Goal: Task Accomplishment & Management: Manage account settings

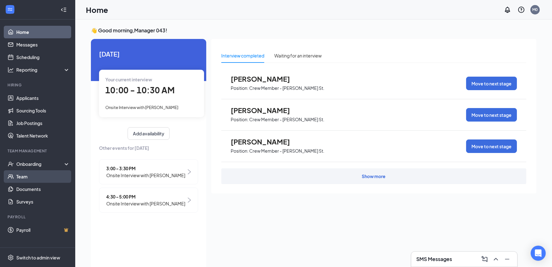
click at [24, 177] on link "Team" at bounding box center [43, 176] width 54 height 13
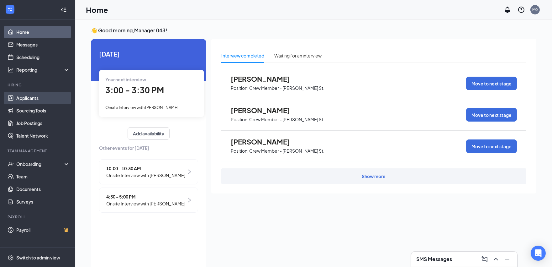
click at [29, 96] on link "Applicants" at bounding box center [43, 98] width 54 height 13
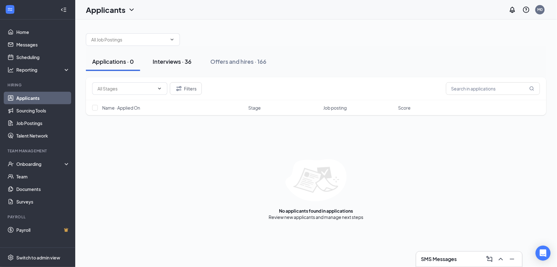
click at [172, 61] on div "Interviews · 36" at bounding box center [172, 61] width 39 height 8
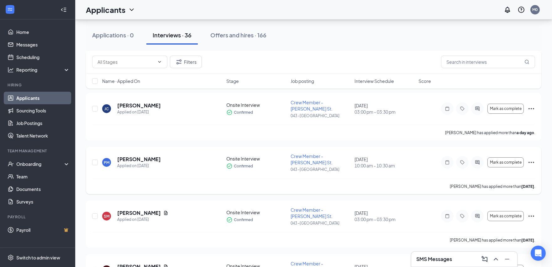
scroll to position [104, 0]
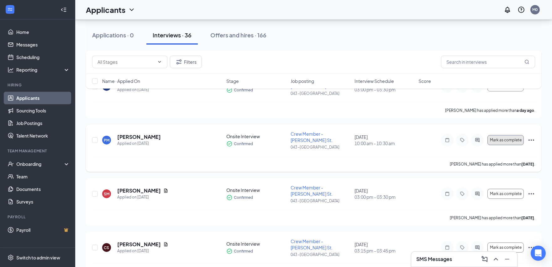
click at [512, 135] on button "Mark as complete" at bounding box center [506, 140] width 36 height 10
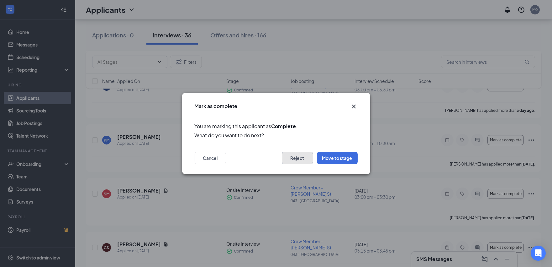
click at [305, 157] on button "Reject" at bounding box center [297, 157] width 31 height 13
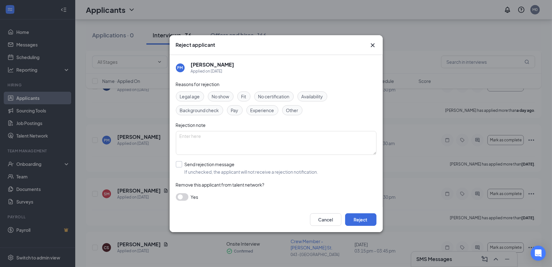
click at [180, 166] on input "Send rejection message If unchecked, the applicant will not receive a rejection…" at bounding box center [247, 168] width 143 height 14
checkbox input "true"
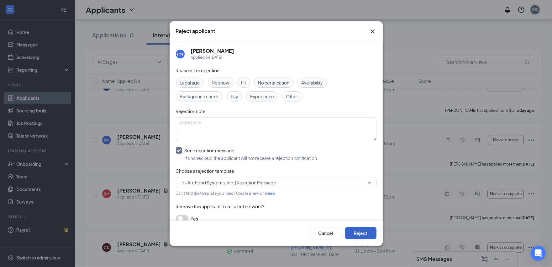
click at [354, 232] on button "Reject" at bounding box center [360, 232] width 31 height 13
